Goal: Transaction & Acquisition: Purchase product/service

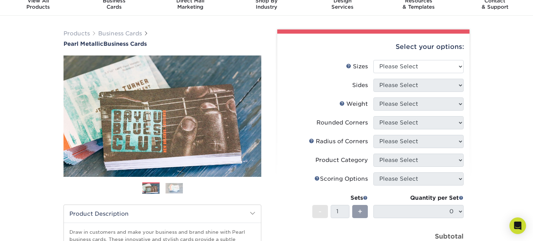
scroll to position [29, 0]
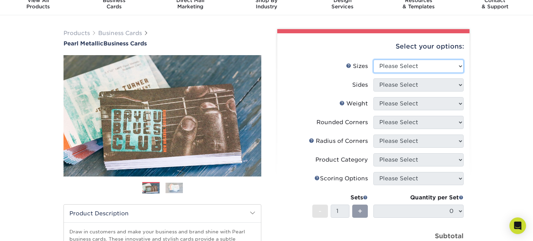
click at [436, 65] on select "Please Select 1.5" x 3.5" - Mini 1.75" x 3.5" - Mini 2" x 2" - Square 2" x 3" -…" at bounding box center [419, 66] width 90 height 13
select select "2.00x3.50"
click at [374, 60] on select "Please Select 1.5" x 3.5" - Mini 1.75" x 3.5" - Mini 2" x 2" - Square 2" x 3" -…" at bounding box center [419, 66] width 90 height 13
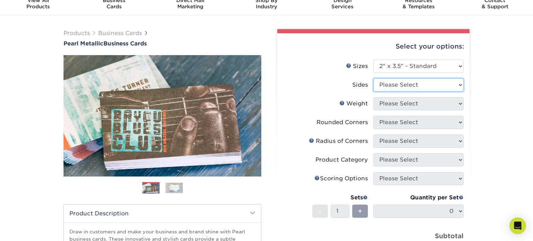
click at [427, 84] on select "Please Select Print Both Sides Print Front Only" at bounding box center [419, 84] width 90 height 13
select select "13abbda7-1d64-4f25-8bb2-c179b224825d"
click at [374, 78] on select "Please Select Print Both Sides Print Front Only" at bounding box center [419, 84] width 90 height 13
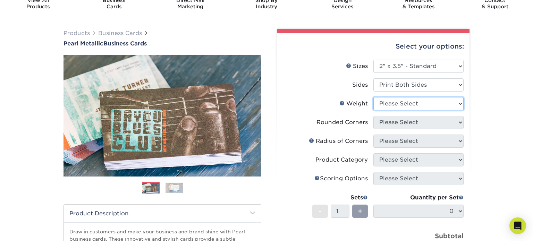
click at [434, 108] on select "Please Select 14PTPM" at bounding box center [419, 103] width 90 height 13
click at [344, 103] on link "Weight Help" at bounding box center [343, 103] width 6 height 6
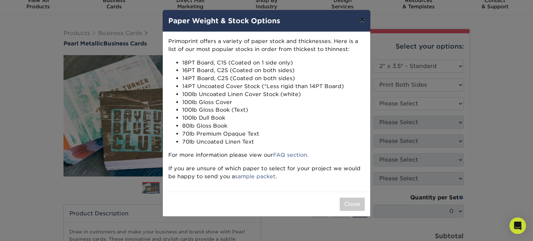
click at [363, 17] on button "×" at bounding box center [362, 19] width 16 height 19
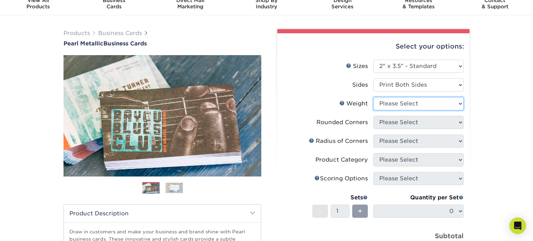
click at [399, 99] on select "Please Select 14PTPM" at bounding box center [419, 103] width 90 height 13
select select "14PTPM"
click at [374, 97] on select "Please Select 14PTPM" at bounding box center [419, 103] width 90 height 13
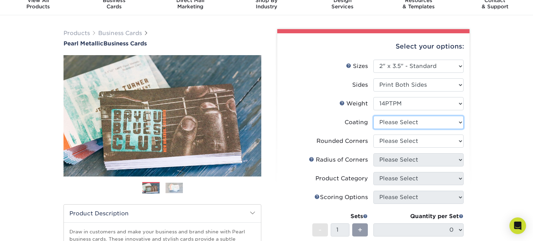
click at [406, 123] on select at bounding box center [419, 122] width 90 height 13
click at [374, 116] on select at bounding box center [419, 122] width 90 height 13
click at [411, 124] on select at bounding box center [419, 122] width 90 height 13
click at [455, 120] on select at bounding box center [419, 122] width 90 height 13
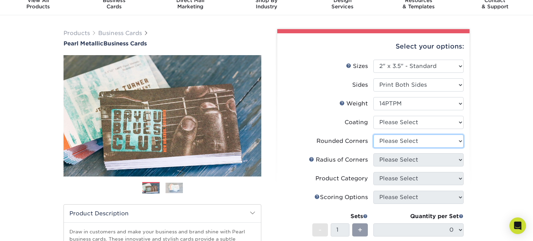
click at [446, 142] on select "Please Select Yes - Round 2 Corners Yes - Round 4 Corners No" at bounding box center [419, 141] width 90 height 13
select select "7672df9e-0e0a-464d-8e1f-920c575e4da3"
click at [374, 135] on select "Please Select Yes - Round 2 Corners Yes - Round 4 Corners No" at bounding box center [419, 141] width 90 height 13
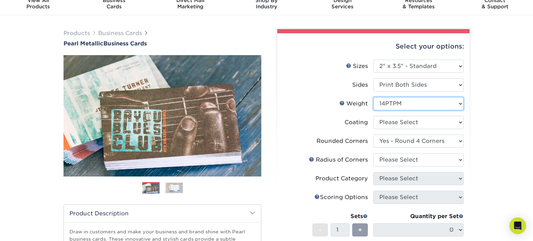
click at [400, 99] on select "Please Select 14PTPM" at bounding box center [419, 103] width 90 height 13
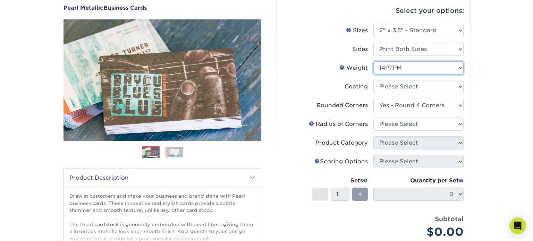
scroll to position [70, 0]
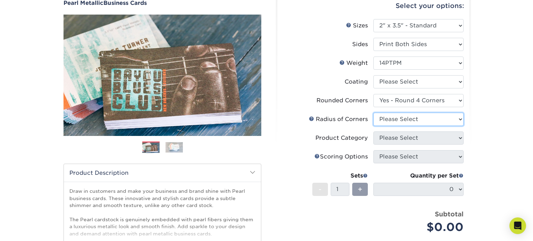
click at [448, 118] on select "Please Select" at bounding box center [419, 119] width 90 height 13
click at [374, 113] on select "Please Select" at bounding box center [419, 119] width 90 height 13
click at [420, 118] on select "Please Select" at bounding box center [419, 119] width 90 height 13
click at [374, 113] on select "Please Select" at bounding box center [419, 119] width 90 height 13
click at [311, 118] on link at bounding box center [312, 119] width 6 height 6
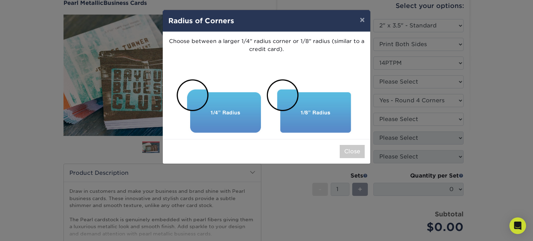
click at [279, 92] on img at bounding box center [266, 106] width 197 height 56
click at [364, 154] on button "Close" at bounding box center [352, 151] width 25 height 13
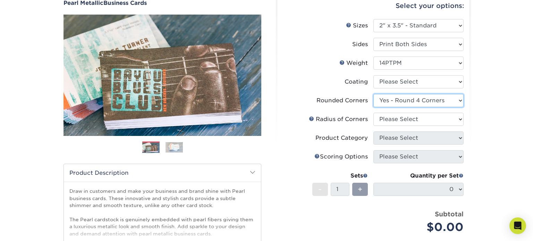
click at [419, 105] on select "Please Select Yes - Round 2 Corners Yes - Round 4 Corners No" at bounding box center [419, 100] width 90 height 13
click at [374, 94] on select "Please Select Yes - Round 2 Corners Yes - Round 4 Corners No" at bounding box center [419, 100] width 90 height 13
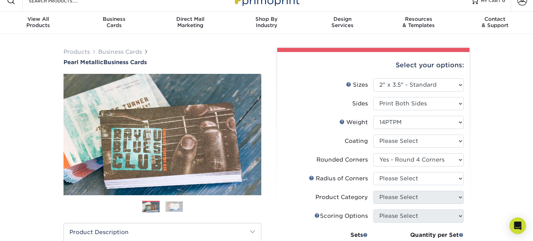
scroll to position [0, 0]
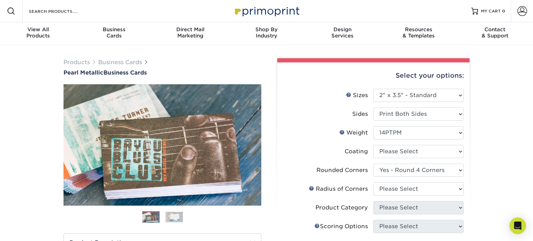
click at [340, 80] on div "Select your options:" at bounding box center [373, 75] width 181 height 26
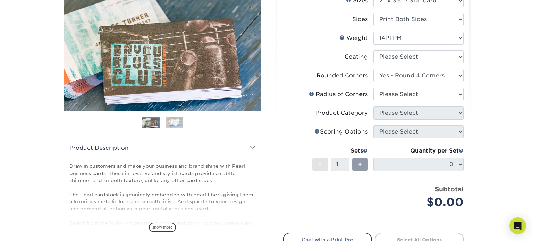
scroll to position [94, 0]
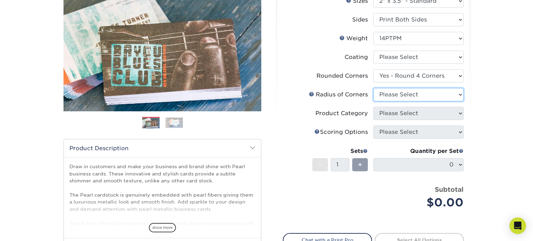
click at [395, 92] on select "Please Select" at bounding box center [419, 94] width 90 height 13
click at [374, 88] on select "Please Select" at bounding box center [419, 94] width 90 height 13
click at [306, 92] on label "Radius of Corners" at bounding box center [328, 94] width 90 height 13
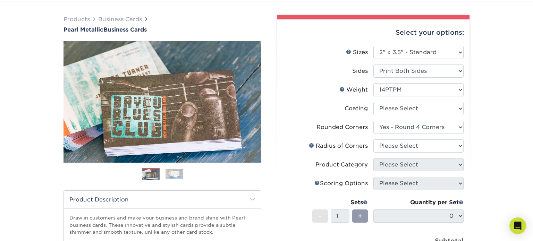
scroll to position [0, 0]
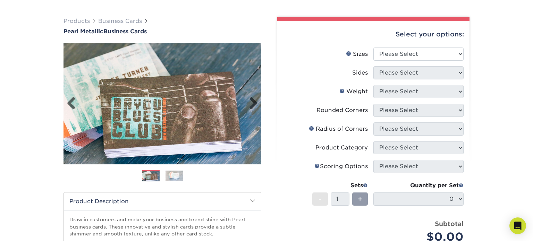
scroll to position [40, 0]
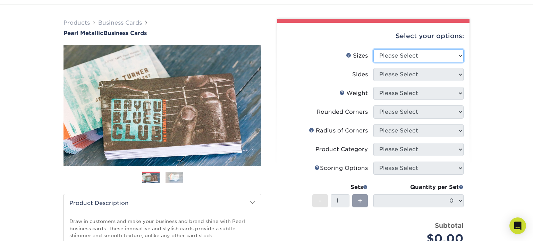
click at [411, 54] on select "Please Select 1.5" x 3.5" - Mini 1.75" x 3.5" - Mini 2" x 2" - Square 2" x 3" -…" at bounding box center [419, 55] width 90 height 13
select select "2.00x3.50"
click at [374, 49] on select "Please Select 1.5" x 3.5" - Mini 1.75" x 3.5" - Mini 2" x 2" - Square 2" x 3" -…" at bounding box center [419, 55] width 90 height 13
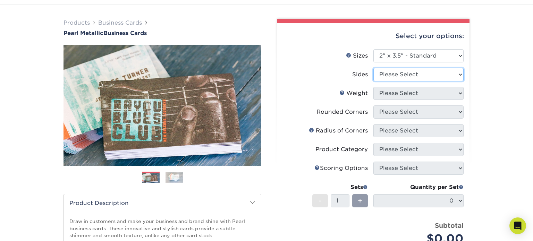
click at [440, 73] on select "Please Select Print Both Sides Print Front Only" at bounding box center [419, 74] width 90 height 13
select select "13abbda7-1d64-4f25-8bb2-c179b224825d"
click at [374, 68] on select "Please Select Print Both Sides Print Front Only" at bounding box center [419, 74] width 90 height 13
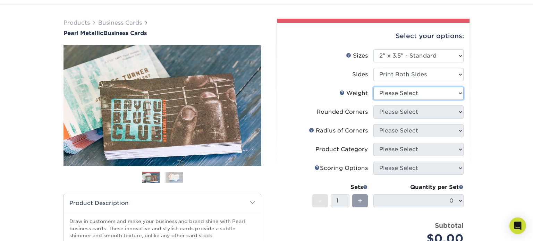
click at [441, 93] on select "Please Select 14PTPM" at bounding box center [419, 93] width 90 height 13
select select "14PTPM"
click at [374, 87] on select "Please Select 14PTPM" at bounding box center [419, 93] width 90 height 13
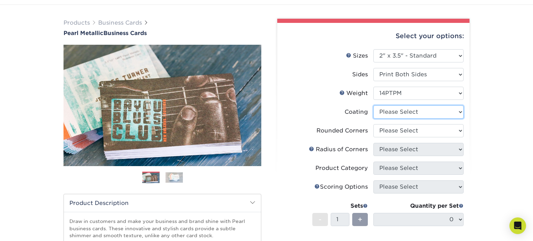
click at [441, 113] on select at bounding box center [419, 112] width 90 height 13
click at [374, 106] on select at bounding box center [419, 112] width 90 height 13
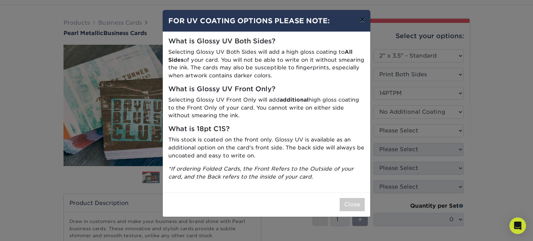
click at [365, 17] on button "×" at bounding box center [362, 19] width 16 height 19
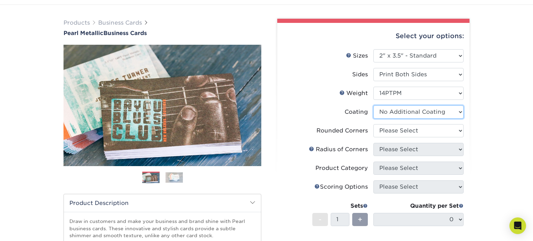
click at [412, 107] on select at bounding box center [419, 112] width 90 height 13
select select "-1"
click at [374, 106] on select at bounding box center [419, 112] width 90 height 13
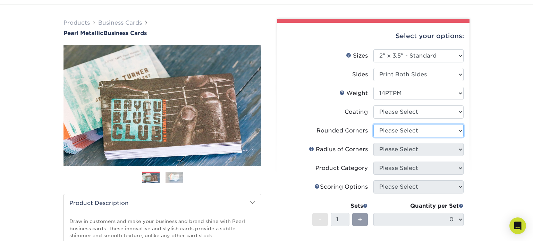
click at [423, 128] on select "Please Select Yes - Round 2 Corners Yes - Round 4 Corners No" at bounding box center [419, 130] width 90 height 13
select select "7672df9e-0e0a-464d-8e1f-920c575e4da3"
click at [374, 124] on select "Please Select Yes - Round 2 Corners Yes - Round 4 Corners No" at bounding box center [419, 130] width 90 height 13
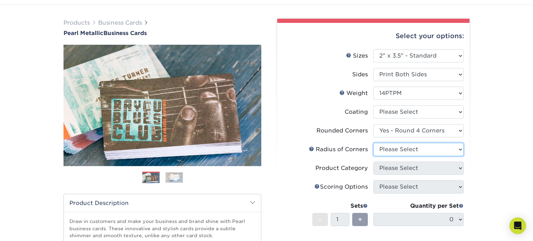
click at [419, 150] on select "Please Select" at bounding box center [419, 149] width 90 height 13
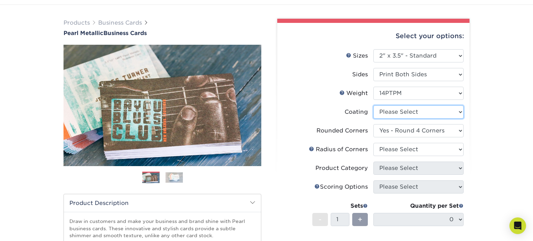
click at [433, 116] on select at bounding box center [419, 112] width 90 height 13
select select "3e7618de-abca-4bda-9f97-8b9129e913d8"
click at [374, 106] on select at bounding box center [419, 112] width 90 height 13
select select "-1"
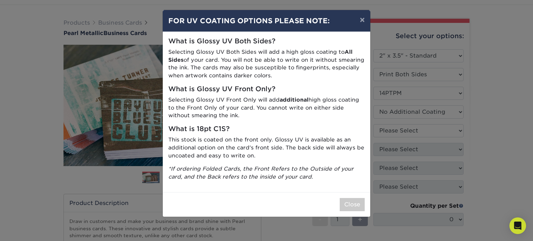
click at [296, 48] on p "Selecting Glossy UV Both Sides will add a high gloss coating to All Sides of yo…" at bounding box center [266, 64] width 197 height 32
click at [347, 206] on button "Close" at bounding box center [352, 204] width 25 height 13
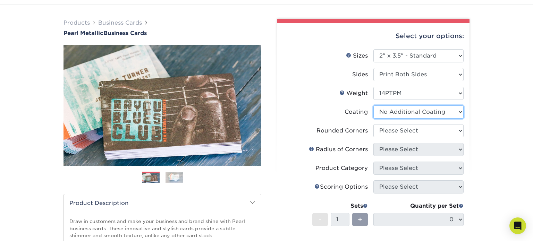
click at [425, 112] on select at bounding box center [419, 112] width 90 height 13
select select "-1"
click at [374, 106] on select at bounding box center [419, 112] width 90 height 13
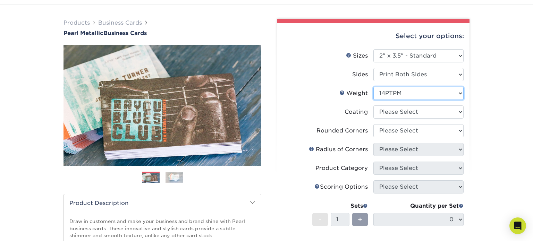
click at [427, 90] on select "Please Select 14PTPM" at bounding box center [419, 93] width 90 height 13
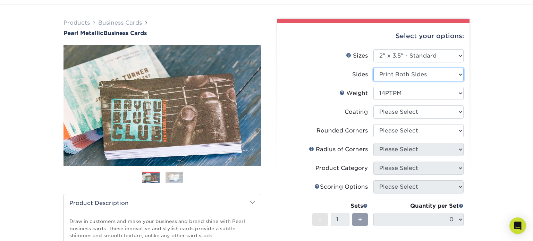
click at [445, 75] on select "Please Select Print Both Sides Print Front Only" at bounding box center [419, 74] width 90 height 13
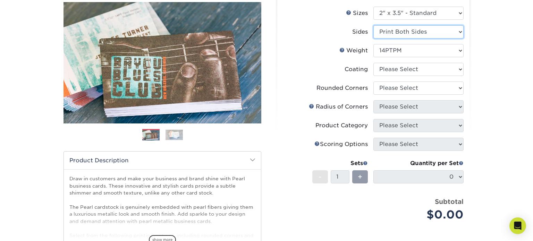
scroll to position [80, 0]
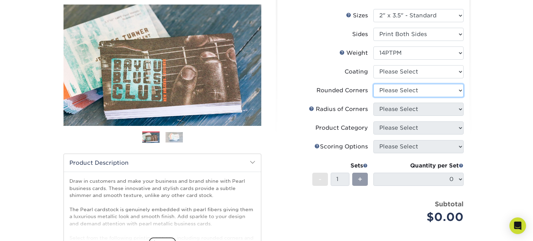
click at [441, 89] on select "Please Select Yes - Round 2 Corners Yes - Round 4 Corners No" at bounding box center [419, 90] width 90 height 13
select select "7672df9e-0e0a-464d-8e1f-920c575e4da3"
click at [374, 84] on select "Please Select Yes - Round 2 Corners Yes - Round 4 Corners No" at bounding box center [419, 90] width 90 height 13
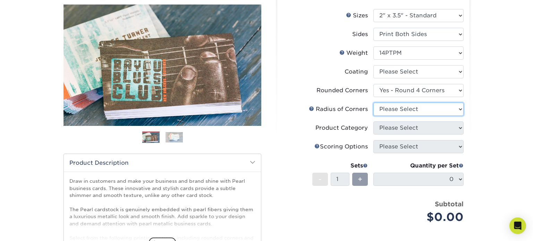
click at [454, 106] on select "Please Select" at bounding box center [419, 109] width 90 height 13
click at [374, 103] on select "Please Select" at bounding box center [419, 109] width 90 height 13
click at [310, 107] on link at bounding box center [312, 109] width 6 height 6
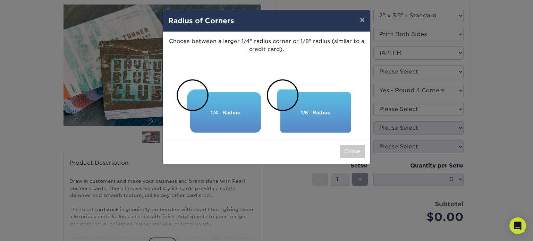
click at [318, 109] on img at bounding box center [266, 106] width 197 height 56
click at [362, 155] on button "Close" at bounding box center [352, 151] width 25 height 13
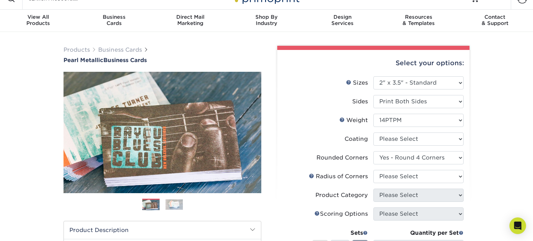
scroll to position [0, 0]
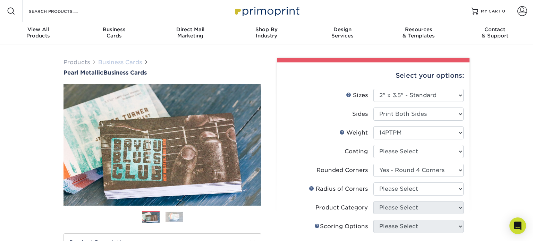
click at [110, 64] on link "Business Cards" at bounding box center [120, 62] width 44 height 7
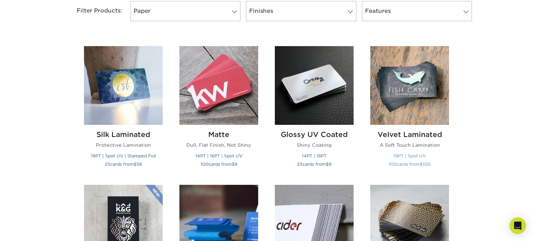
scroll to position [302, 0]
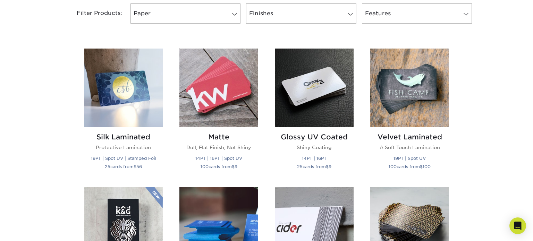
click at [150, 206] on img at bounding box center [153, 197] width 17 height 21
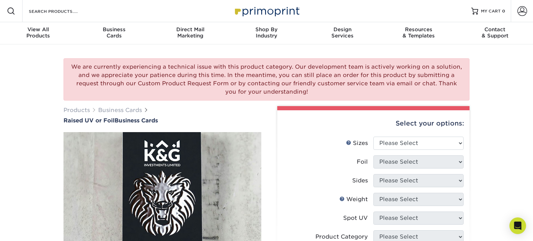
click at [312, 89] on div "We are currently experiencing a technical issue with this product category. Our…" at bounding box center [267, 79] width 406 height 42
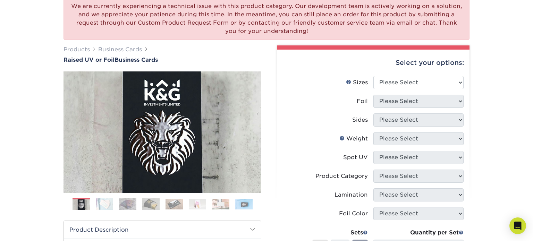
scroll to position [68, 0]
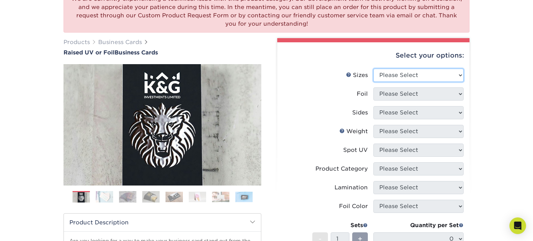
click at [414, 76] on select "Please Select 2" x 3.5" - Standard" at bounding box center [419, 75] width 90 height 13
select select "2.00x3.50"
click at [374, 69] on select "Please Select 2" x 3.5" - Standard" at bounding box center [419, 75] width 90 height 13
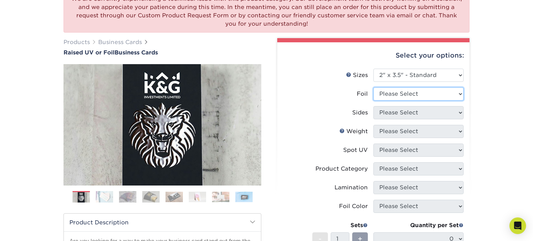
click at [421, 94] on select "Please Select No Yes" at bounding box center [419, 93] width 90 height 13
click at [340, 96] on label "Foil" at bounding box center [328, 93] width 90 height 13
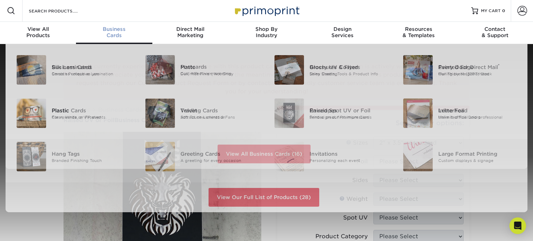
scroll to position [1, 0]
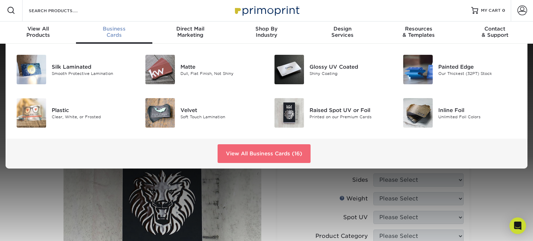
click at [282, 150] on link "View All Business Cards (16)" at bounding box center [264, 153] width 93 height 19
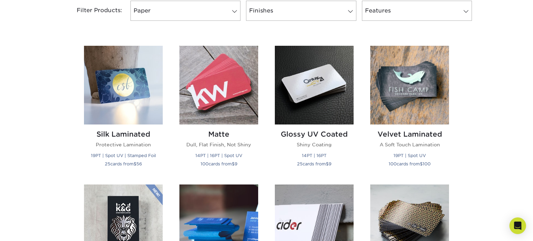
scroll to position [303, 0]
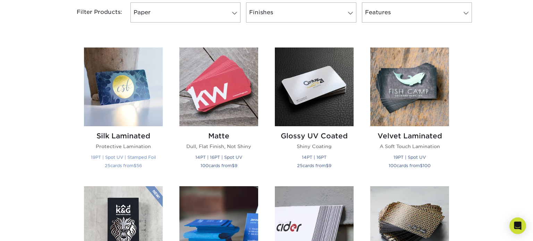
click at [121, 119] on img at bounding box center [123, 87] width 79 height 79
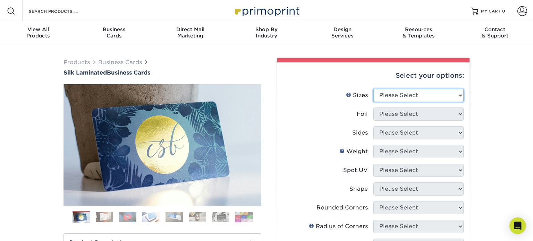
click at [397, 93] on select "Please Select 1.5" x 3.5" - Mini 1.75" x 3.5" - Mini 2" x 2" - Square 2" x 3" -…" at bounding box center [419, 95] width 90 height 13
select select "2.00x3.50"
click at [374, 89] on select "Please Select 1.5" x 3.5" - Mini 1.75" x 3.5" - Mini 2" x 2" - Square 2" x 3" -…" at bounding box center [419, 95] width 90 height 13
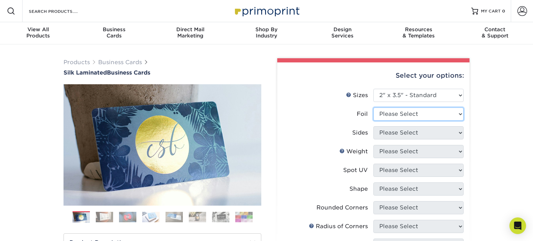
click at [426, 114] on select "Please Select Yes No" at bounding box center [419, 114] width 90 height 13
select select "1"
click at [374, 108] on select "Please Select Yes No" at bounding box center [419, 114] width 90 height 13
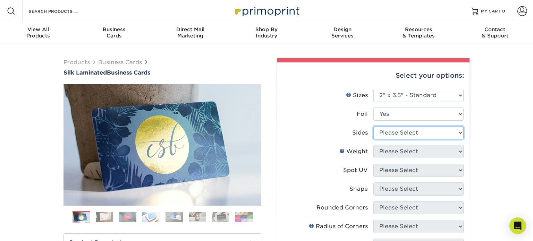
click at [419, 131] on select "Please Select Print Both Sides - Foil Both Sides Print Both Sides - Foil Front …" at bounding box center [419, 132] width 90 height 13
select select "a75ac2f1-9911-48d6-841d-245b5ac08f27"
click at [374, 126] on select "Please Select Print Both Sides - Foil Both Sides Print Both Sides - Foil Front …" at bounding box center [419, 132] width 90 height 13
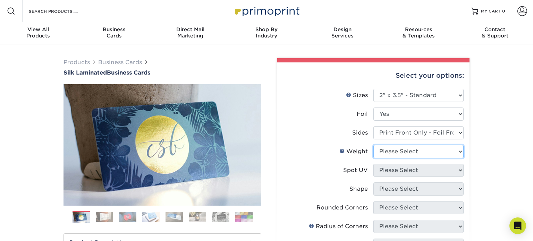
click at [418, 152] on select "Please Select 16PT" at bounding box center [419, 151] width 90 height 13
select select "16PT"
click at [374, 145] on select "Please Select 16PT" at bounding box center [419, 151] width 90 height 13
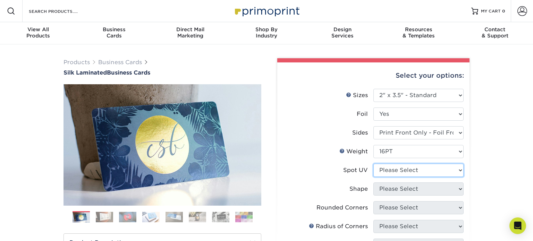
click at [421, 170] on select "Please Select No Spot UV Front Only" at bounding box center [419, 170] width 90 height 13
select select "1"
click at [374, 164] on select "Please Select No Spot UV Front Only" at bounding box center [419, 170] width 90 height 13
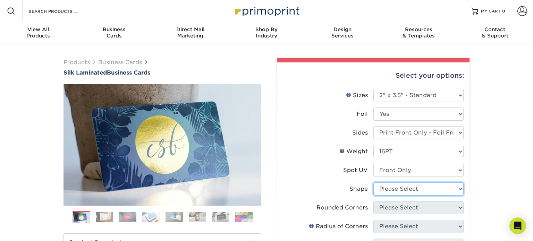
click at [423, 193] on select "Please Select Standard" at bounding box center [419, 189] width 90 height 13
select select "standard"
click at [374, 183] on select "Please Select Standard" at bounding box center [419, 189] width 90 height 13
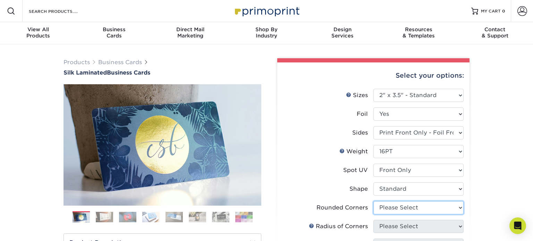
click at [414, 209] on select "Please Select Yes - Round 2 Corners Yes - Round 4 Corners No" at bounding box center [419, 207] width 90 height 13
select select "7672df9e-0e0a-464d-8e1f-920c575e4da3"
click at [374, 201] on select "Please Select Yes - Round 2 Corners Yes - Round 4 Corners No" at bounding box center [419, 207] width 90 height 13
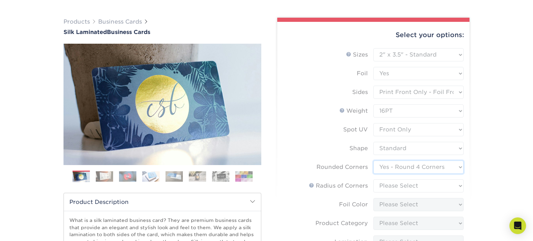
scroll to position [40, 0]
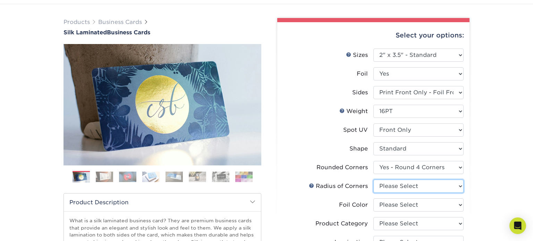
click at [434, 180] on select "Please Select Rounded 1/8" Rounded 1/4"" at bounding box center [419, 186] width 90 height 13
click at [312, 188] on link at bounding box center [312, 186] width 6 height 6
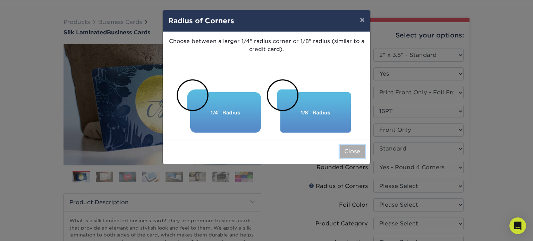
click at [350, 150] on button "Close" at bounding box center [352, 151] width 25 height 13
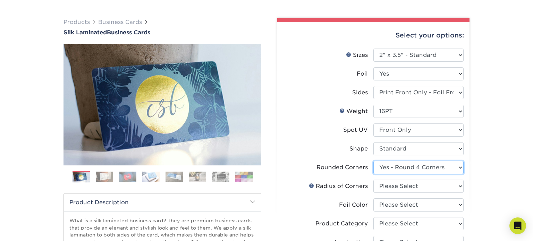
click at [393, 170] on select "Please Select Yes - Round 2 Corners Yes - Round 4 Corners No" at bounding box center [419, 167] width 90 height 13
click at [352, 182] on div "Radius of Corners" at bounding box center [338, 186] width 59 height 8
click at [312, 183] on link at bounding box center [312, 186] width 6 height 6
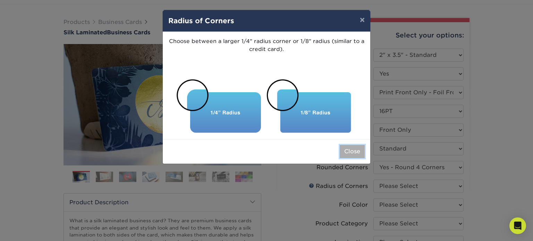
click at [361, 148] on button "Close" at bounding box center [352, 151] width 25 height 13
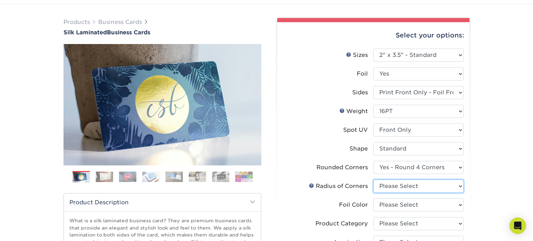
click at [393, 187] on select "Please Select Rounded 1/8" Rounded 1/4"" at bounding box center [419, 186] width 90 height 13
select select "479fbfe7-6a0c-4895-8c9a-81739b7486c9"
click at [374, 180] on select "Please Select Rounded 1/8" Rounded 1/4"" at bounding box center [419, 186] width 90 height 13
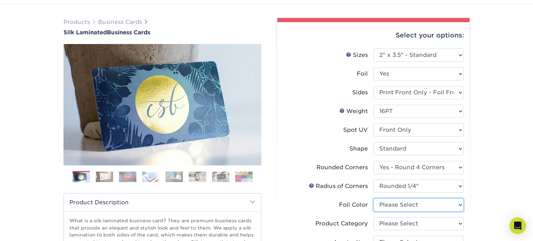
click at [403, 208] on select "Please Select Silver Foil Black Foil Blue Foil Copper Foil Gold Foil Red Foil R…" at bounding box center [419, 205] width 90 height 13
click at [180, 165] on img at bounding box center [163, 105] width 198 height 198
click at [101, 177] on img at bounding box center [104, 177] width 17 height 10
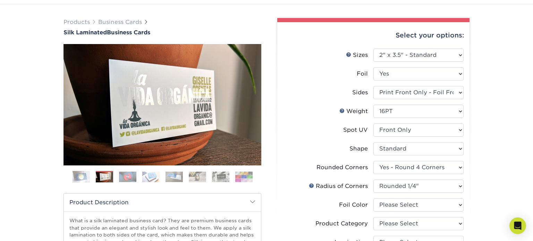
click at [129, 180] on img at bounding box center [127, 177] width 17 height 10
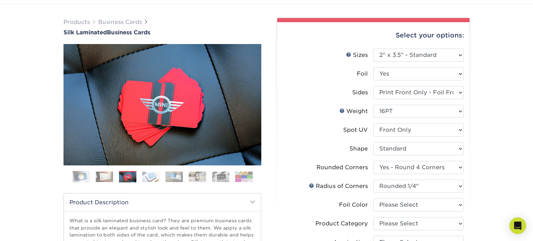
click at [153, 178] on img at bounding box center [150, 177] width 17 height 10
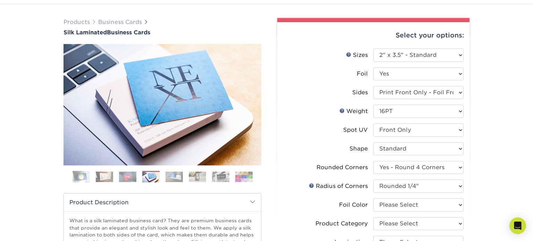
click at [177, 175] on img at bounding box center [174, 177] width 17 height 10
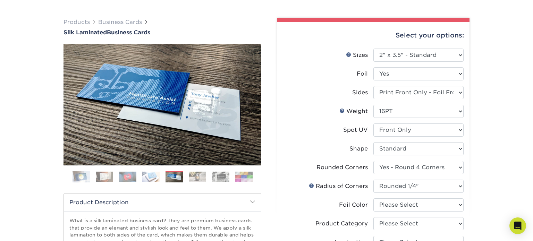
click at [195, 178] on img at bounding box center [197, 177] width 17 height 10
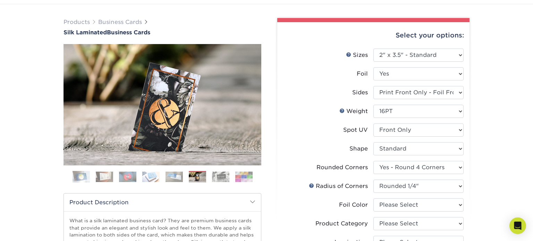
click at [217, 176] on img at bounding box center [220, 177] width 17 height 10
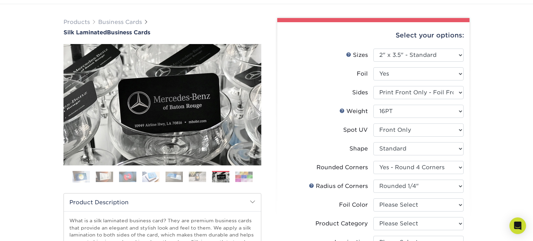
click at [238, 179] on img at bounding box center [243, 177] width 17 height 10
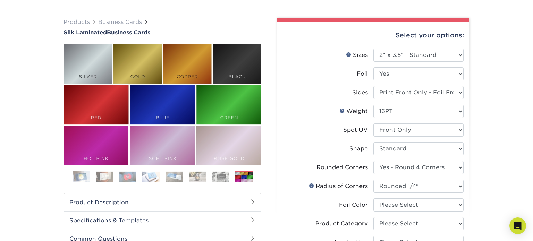
click at [227, 178] on img at bounding box center [220, 177] width 17 height 10
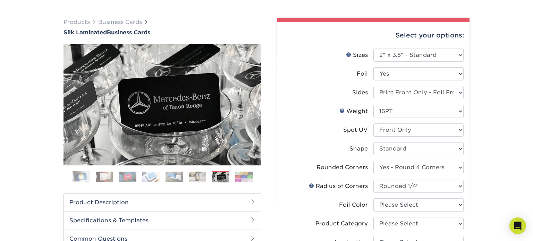
click at [237, 178] on img at bounding box center [243, 177] width 17 height 10
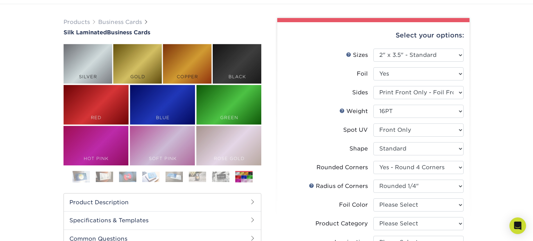
click at [320, 131] on label "Spot UV" at bounding box center [328, 130] width 90 height 13
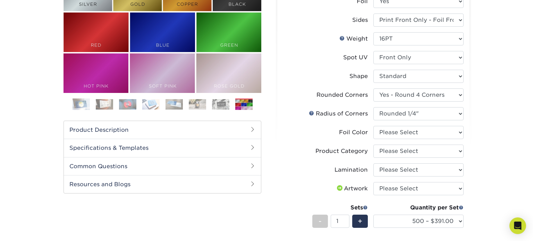
scroll to position [115, 0]
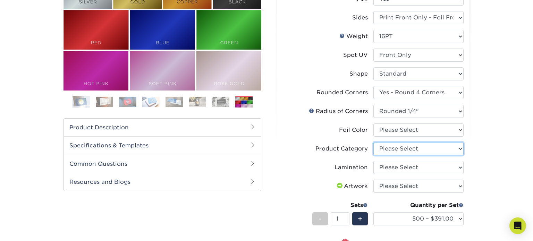
click at [429, 146] on select "Please Select Business Cards" at bounding box center [419, 148] width 90 height 13
select select "3b5148f1-0588-4f88-a218-97bcfdce65c1"
click at [374, 142] on select "Please Select Business Cards" at bounding box center [419, 148] width 90 height 13
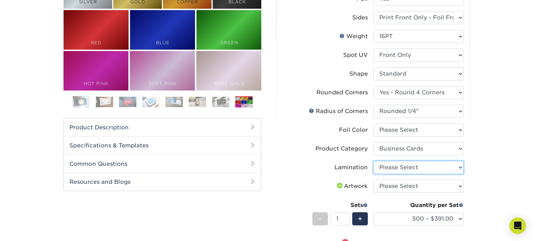
click at [428, 169] on select "Please Select Silk" at bounding box center [419, 167] width 90 height 13
select select "ccacb42f-45f7-42d3-bbd3-7c8421cf37f0"
click at [374, 161] on select "Please Select Silk" at bounding box center [419, 167] width 90 height 13
click at [422, 184] on select "Please Select I will upload files I need a design - $100" at bounding box center [419, 186] width 90 height 13
select select "upload"
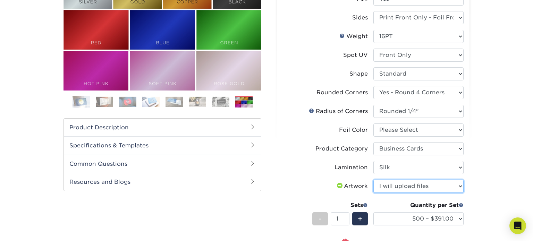
click at [374, 180] on select "Please Select I will upload files I need a design - $100" at bounding box center [419, 186] width 90 height 13
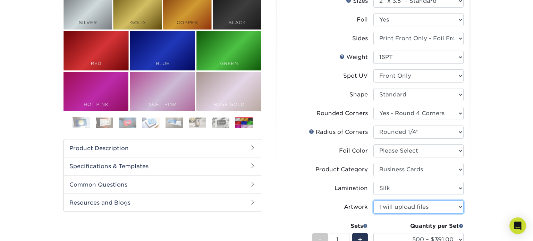
scroll to position [94, 0]
click at [235, 145] on h2 "Product Description" at bounding box center [162, 149] width 197 height 18
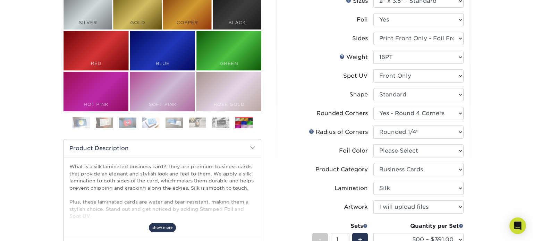
click at [167, 227] on span "show more" at bounding box center [162, 227] width 27 height 9
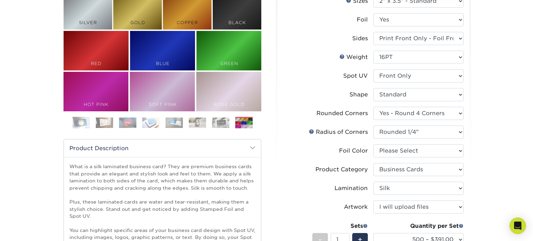
click at [167, 227] on p "What is a silk laminated business card? They are premium business cards that pr…" at bounding box center [162, 219] width 186 height 113
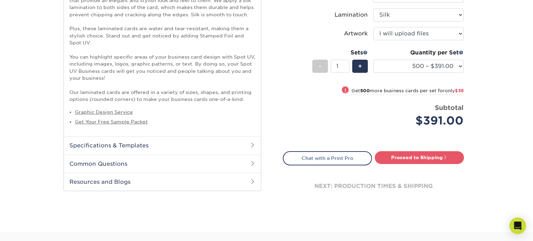
scroll to position [268, 0]
click at [145, 143] on h2 "Specifications & Templates" at bounding box center [162, 145] width 197 height 18
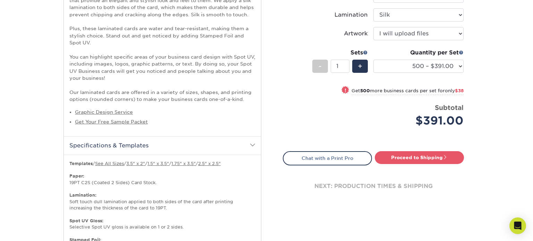
click at [145, 143] on h2 "Specifications & Templates" at bounding box center [162, 145] width 197 height 18
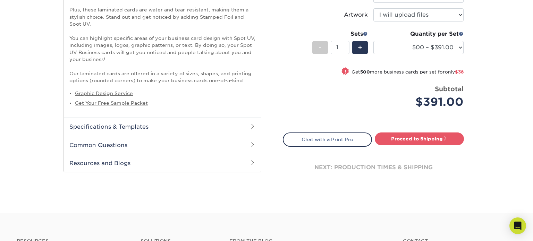
scroll to position [287, 0]
click at [145, 143] on h2 "Common Questions" at bounding box center [162, 145] width 197 height 18
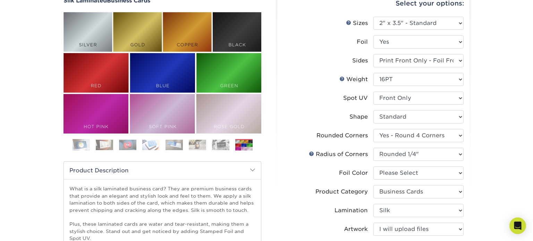
scroll to position [0, 0]
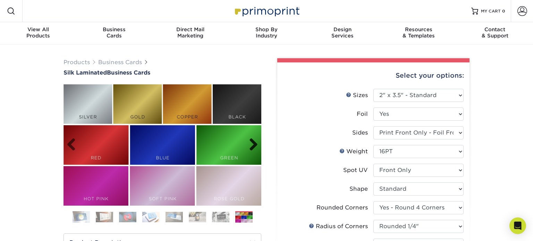
click at [255, 146] on link "Next" at bounding box center [251, 145] width 14 height 14
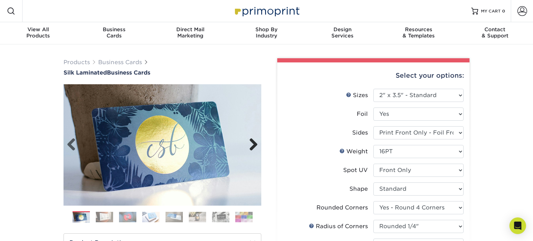
click at [255, 146] on link "Next" at bounding box center [251, 145] width 14 height 14
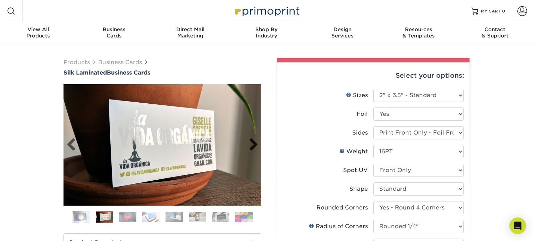
click at [255, 146] on link "Next" at bounding box center [251, 145] width 14 height 14
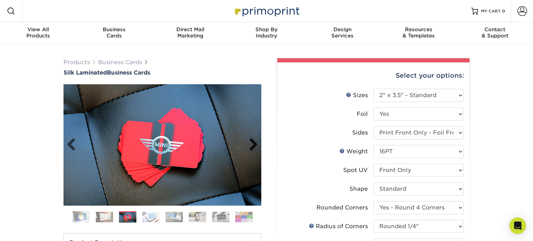
click at [255, 146] on link "Next" at bounding box center [251, 145] width 14 height 14
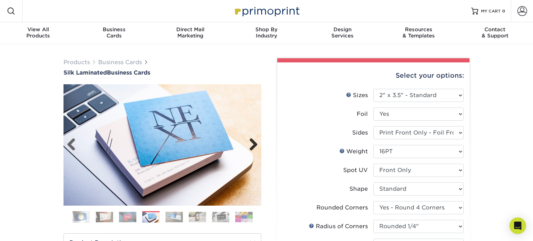
click at [255, 146] on link "Next" at bounding box center [251, 145] width 14 height 14
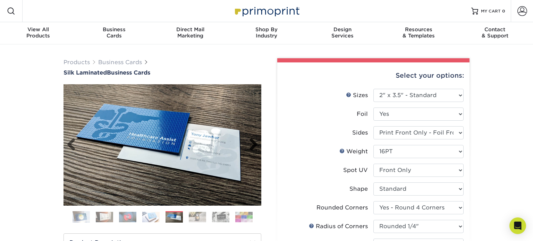
click at [255, 144] on link "Next" at bounding box center [251, 145] width 14 height 14
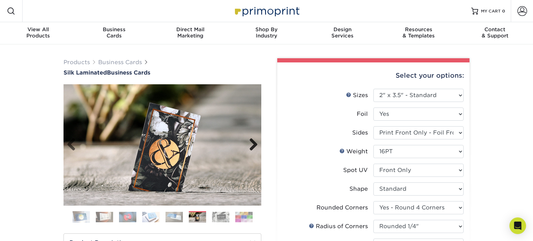
click at [255, 144] on link "Next" at bounding box center [251, 145] width 14 height 14
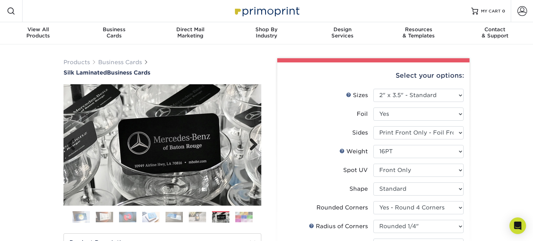
click at [255, 144] on link "Next" at bounding box center [251, 145] width 14 height 14
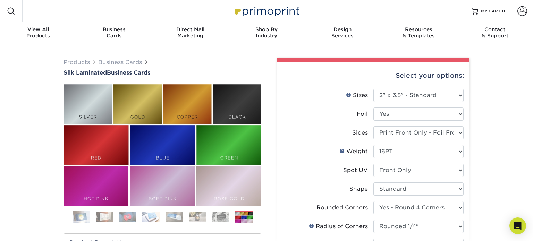
click at [295, 137] on label "Sides" at bounding box center [328, 132] width 90 height 13
click at [316, 147] on label "Weight Help Weight" at bounding box center [328, 151] width 90 height 13
click at [422, 186] on select "Please Select Standard" at bounding box center [419, 189] width 90 height 13
click at [422, 191] on select "Please Select Standard" at bounding box center [419, 189] width 90 height 13
click at [428, 169] on select "Please Select No Spot UV Front Only" at bounding box center [419, 170] width 90 height 13
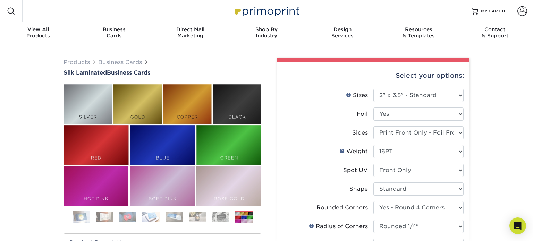
click at [434, 136] on select "Please Select Print Both Sides - Foil Both Sides Print Both Sides - Foil Front …" at bounding box center [419, 132] width 90 height 13
select select "34527644-b4fd-4ffb-9092-1318eefcd9d9"
click at [374, 126] on select "Please Select Print Both Sides - Foil Both Sides Print Both Sides - Foil Front …" at bounding box center [419, 132] width 90 height 13
select select "-1"
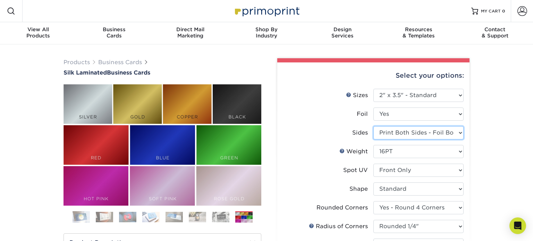
select select "-1"
select select
select select "-1"
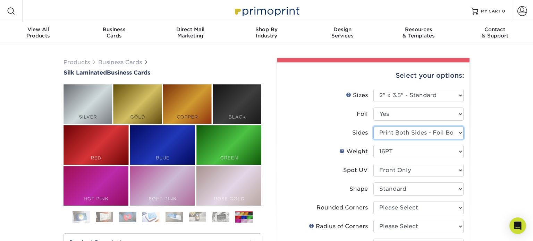
select select "-1"
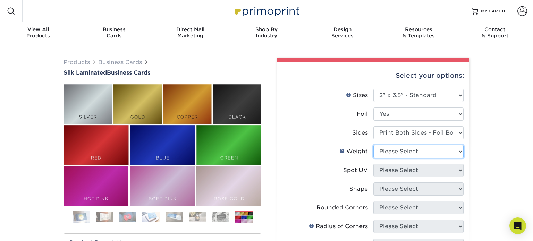
click at [433, 152] on select "Please Select 16PT" at bounding box center [419, 151] width 90 height 13
select select "16PT"
click at [374, 145] on select "Please Select 16PT" at bounding box center [419, 151] width 90 height 13
select select
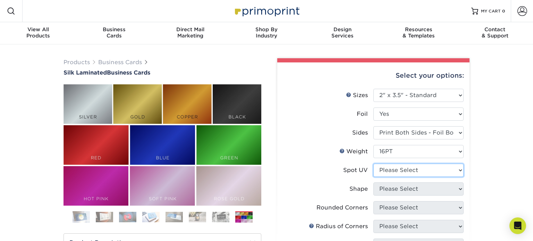
click at [424, 174] on select "Please Select No Spot UV Front and Back (Both Sides) Front Only Back Only" at bounding box center [419, 170] width 90 height 13
select select "0"
click at [374, 164] on select "Please Select No Spot UV Front and Back (Both Sides) Front Only Back Only" at bounding box center [419, 170] width 90 height 13
select select
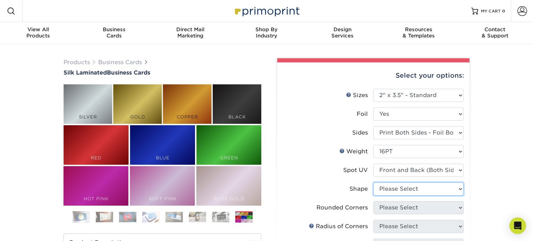
click at [431, 185] on select "Please Select Standard" at bounding box center [419, 189] width 90 height 13
select select "standard"
click at [374, 183] on select "Please Select Standard" at bounding box center [419, 189] width 90 height 13
select select
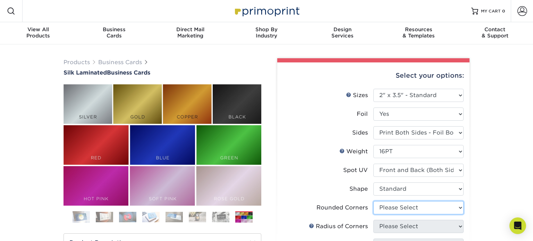
click at [429, 205] on select "Please Select Yes - Round 2 Corners Yes - Round 4 Corners No" at bounding box center [419, 207] width 90 height 13
select select "7672df9e-0e0a-464d-8e1f-920c575e4da3"
click at [374, 201] on select "Please Select Yes - Round 2 Corners Yes - Round 4 Corners No" at bounding box center [419, 207] width 90 height 13
select select "-1"
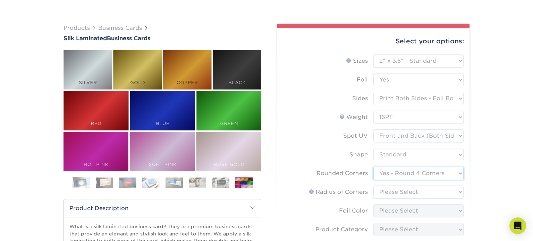
scroll to position [49, 0]
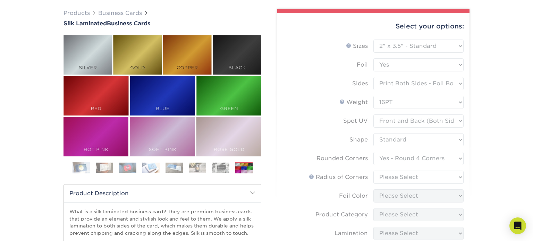
click at [313, 177] on form "Sizes Help Sizes Please Select 1.5" x 3.5" - Mini 1.75" x 3.5" - Mini 2" x 2" -…" at bounding box center [373, 193] width 181 height 306
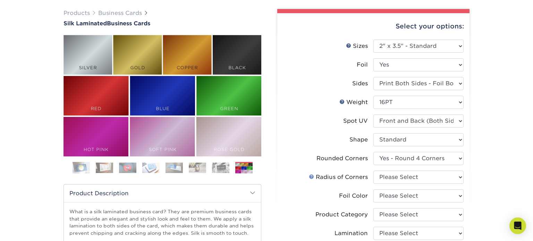
click at [309, 175] on link at bounding box center [312, 177] width 6 height 6
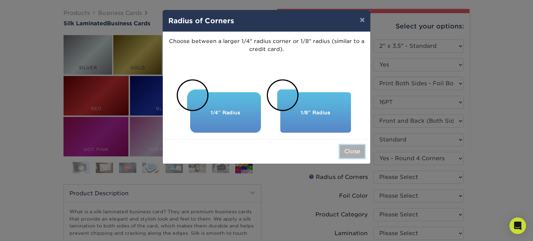
click at [350, 156] on button "Close" at bounding box center [352, 151] width 25 height 13
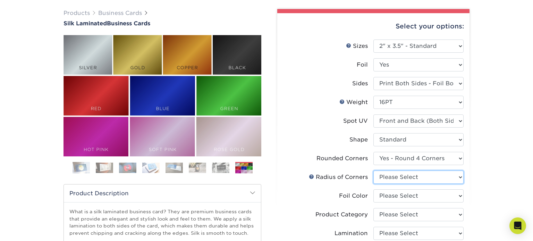
click at [392, 179] on select "Please Select Rounded 1/8" Rounded 1/4"" at bounding box center [419, 177] width 90 height 13
select select "479fbfe7-6a0c-4895-8c9a-81739b7486c9"
click at [374, 171] on select "Please Select Rounded 1/8" Rounded 1/4"" at bounding box center [419, 177] width 90 height 13
click at [412, 199] on select "Please Select Silver Foil Black Foil Blue Foil Copper Foil Gold Foil Red Foil R…" at bounding box center [419, 196] width 90 height 13
select select "f6b57705-51a7-4c3f-af19-88f31284f15c"
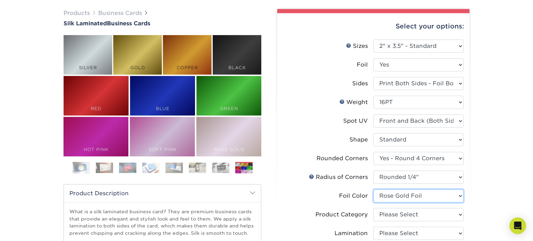
click at [374, 190] on select "Please Select Silver Foil Black Foil Blue Foil Copper Foil Gold Foil Red Foil R…" at bounding box center [419, 196] width 90 height 13
click at [411, 216] on select "Please Select Business Cards" at bounding box center [419, 214] width 90 height 13
select select "3b5148f1-0588-4f88-a218-97bcfdce65c1"
click at [374, 208] on select "Please Select Business Cards" at bounding box center [419, 214] width 90 height 13
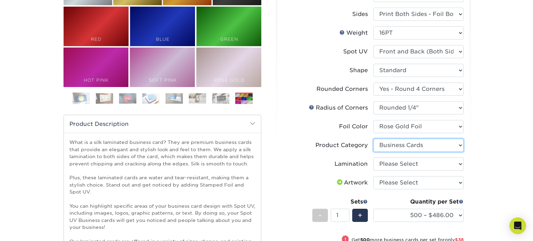
scroll to position [121, 0]
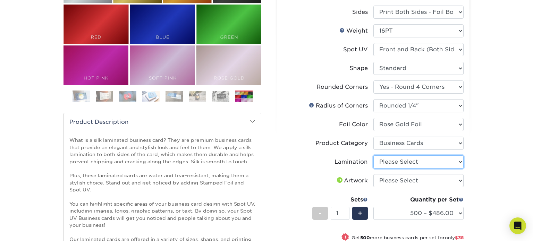
click at [437, 159] on select "Please Select Silk" at bounding box center [419, 162] width 90 height 13
select select "ccacb42f-45f7-42d3-bbd3-7c8421cf37f0"
click at [374, 156] on select "Please Select Silk" at bounding box center [419, 162] width 90 height 13
click at [428, 180] on select "Please Select I will upload files I need a design - $100" at bounding box center [419, 180] width 90 height 13
select select "upload"
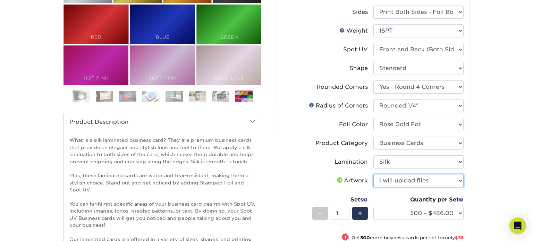
click at [374, 174] on select "Please Select I will upload files I need a design - $100" at bounding box center [419, 180] width 90 height 13
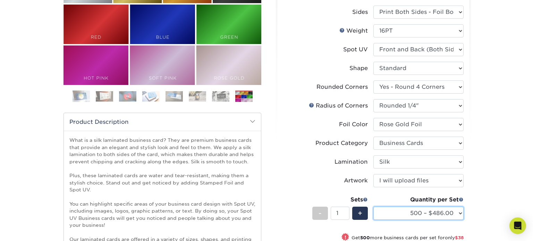
click at [398, 217] on select "500 – $486.00 1000 – $524.00 2500 – $1202.00 5000 – $2200.00" at bounding box center [419, 213] width 90 height 13
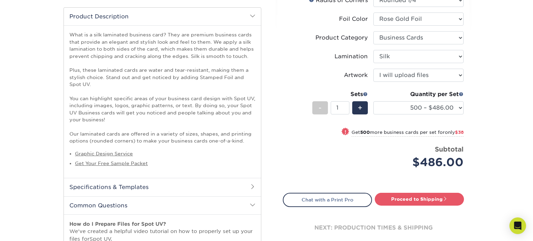
scroll to position [227, 0]
click at [475, 188] on div "Select your options: Sizes Help Sizes Please Select 1.5" x 3.5" - Mini -" at bounding box center [371, 141] width 208 height 621
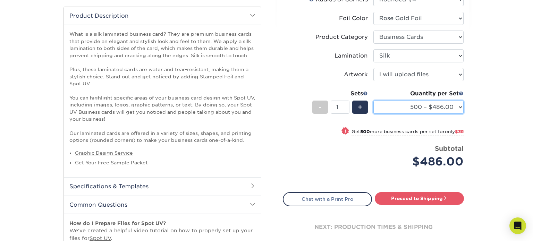
click at [456, 111] on select "500 – $486.00 1000 – $524.00 2500 – $1202.00 5000 – $2200.00" at bounding box center [419, 107] width 90 height 13
click at [433, 109] on select "500 – $486.00 1000 – $524.00 2500 – $1202.00 5000 – $2200.00" at bounding box center [419, 107] width 90 height 13
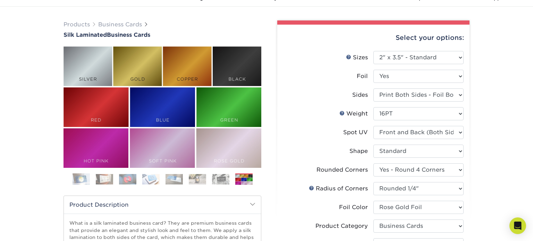
scroll to position [0, 0]
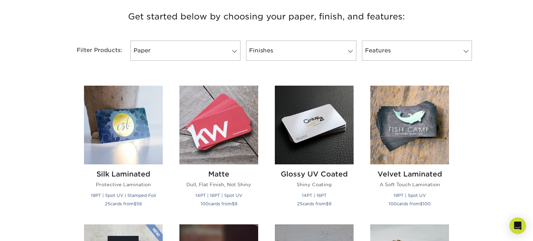
scroll to position [266, 0]
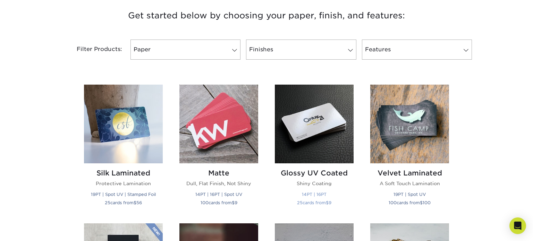
click at [309, 161] on img at bounding box center [314, 124] width 79 height 79
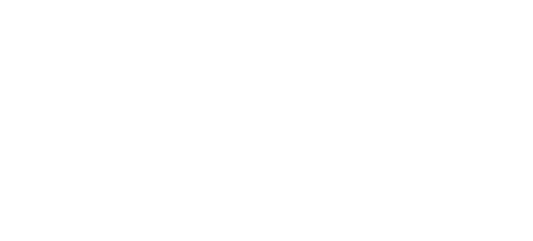
click at [316, 145] on label "Shape" at bounding box center [328, 151] width 90 height 13
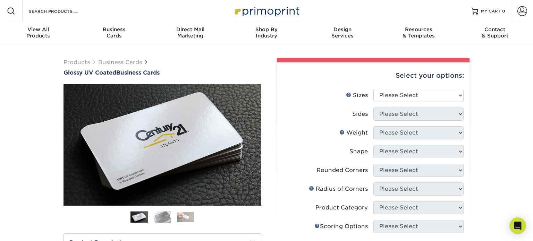
click at [164, 211] on img at bounding box center [162, 217] width 17 height 12
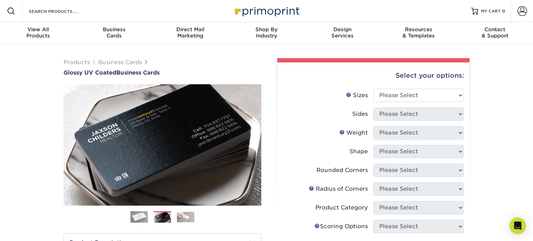
click at [182, 217] on img at bounding box center [185, 217] width 17 height 10
